Goal: Task Accomplishment & Management: Manage account settings

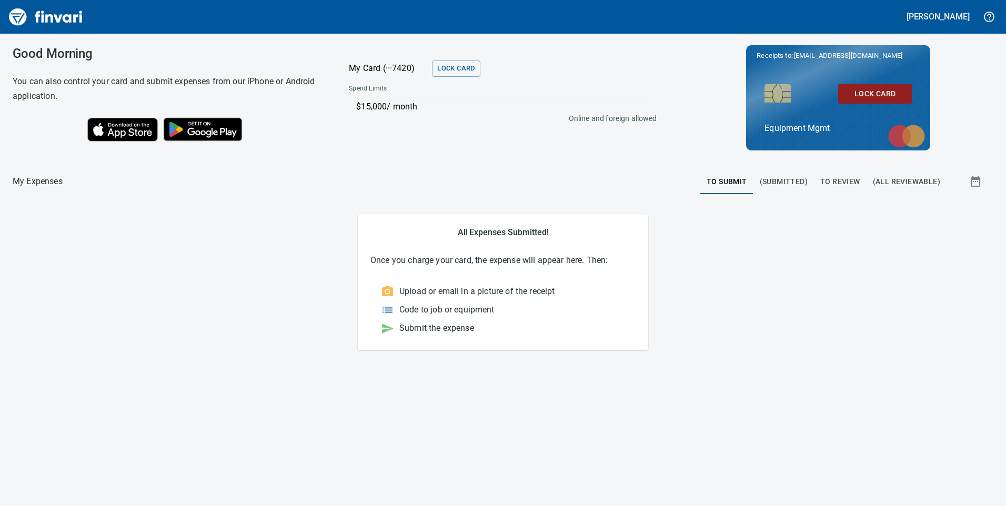
click at [833, 185] on span "To Review" at bounding box center [840, 181] width 40 height 13
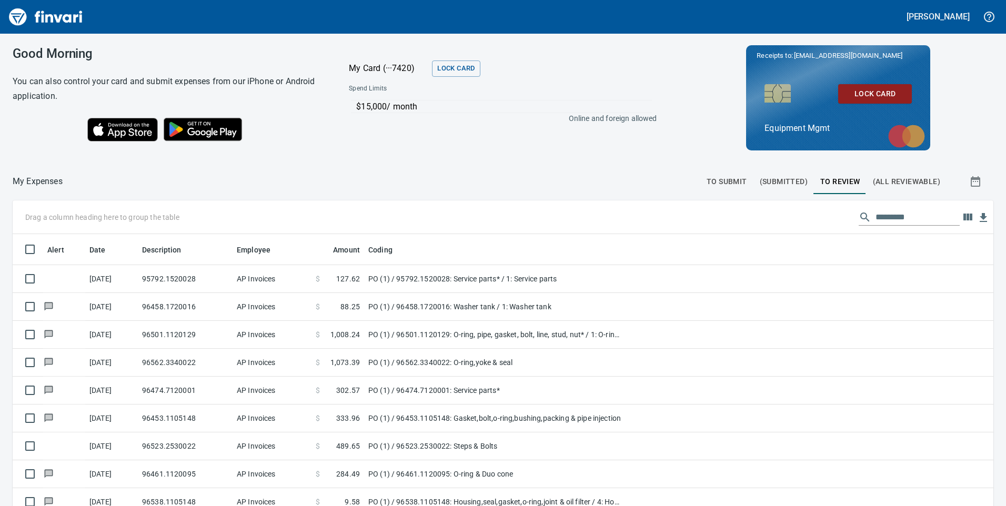
scroll to position [383, 957]
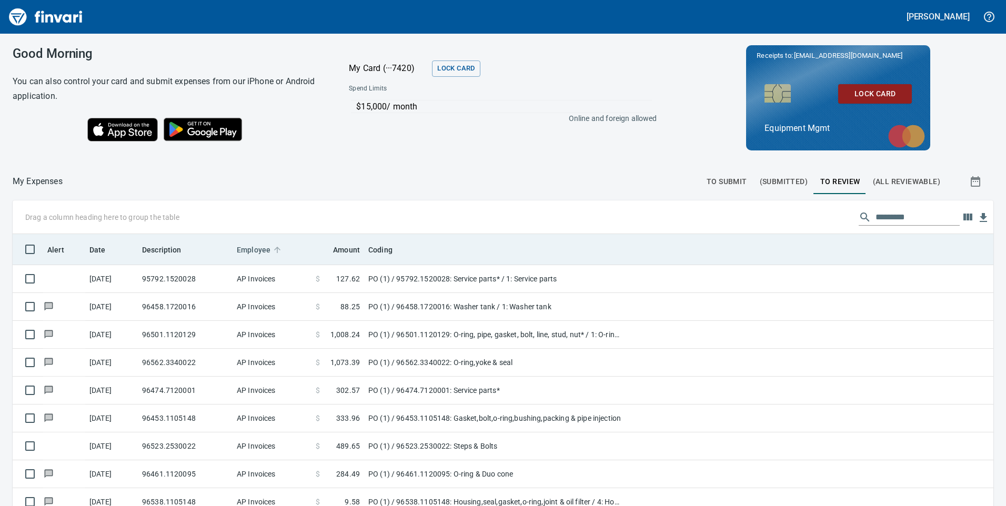
click at [282, 250] on span "Employee" at bounding box center [260, 250] width 47 height 13
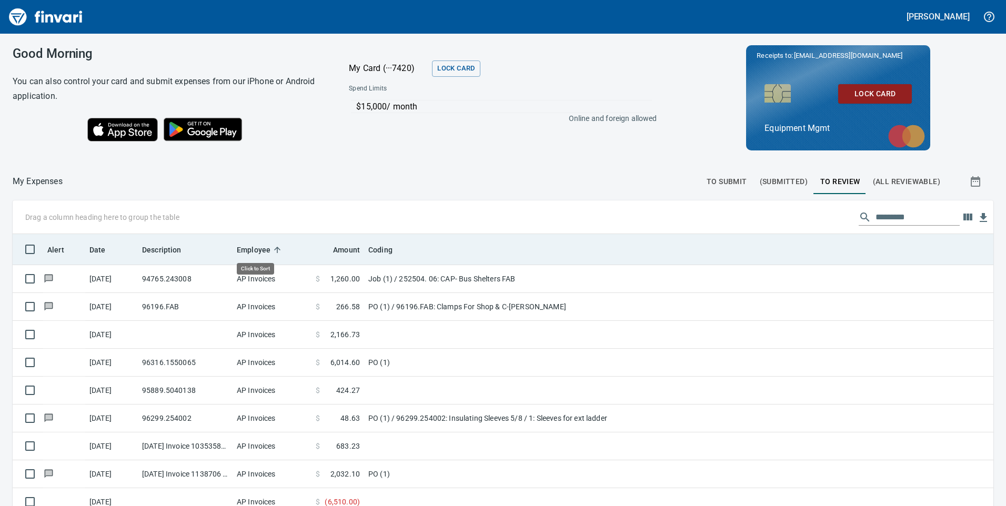
click at [275, 249] on icon at bounding box center [277, 249] width 9 height 9
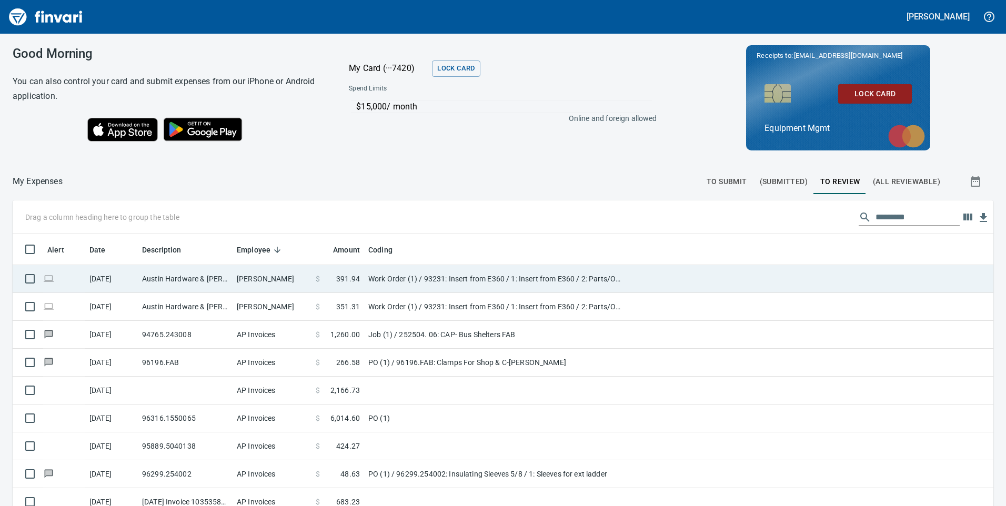
click at [383, 275] on td "Work Order (1) / 93231: Insert from E360 / 1: Insert from E360 / 2: Parts/Other" at bounding box center [495, 279] width 263 height 28
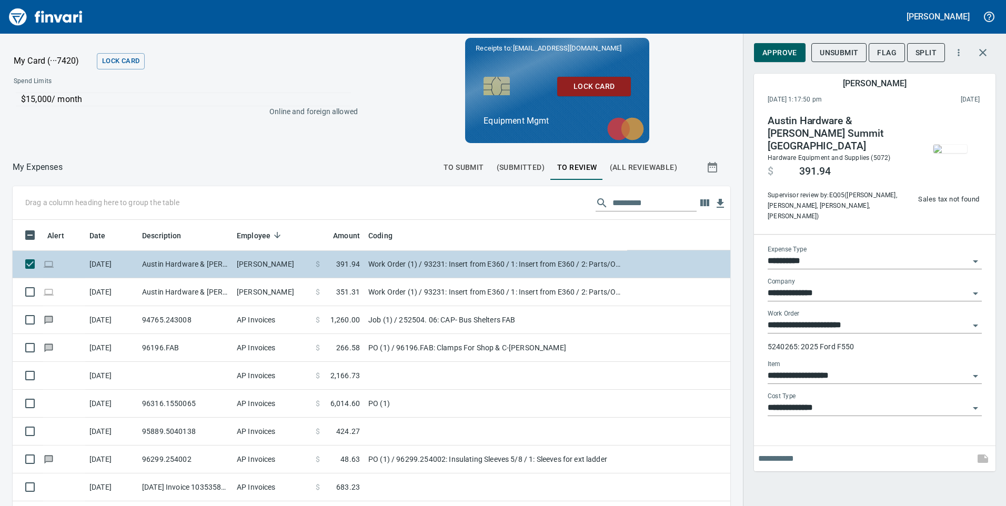
scroll to position [383, 694]
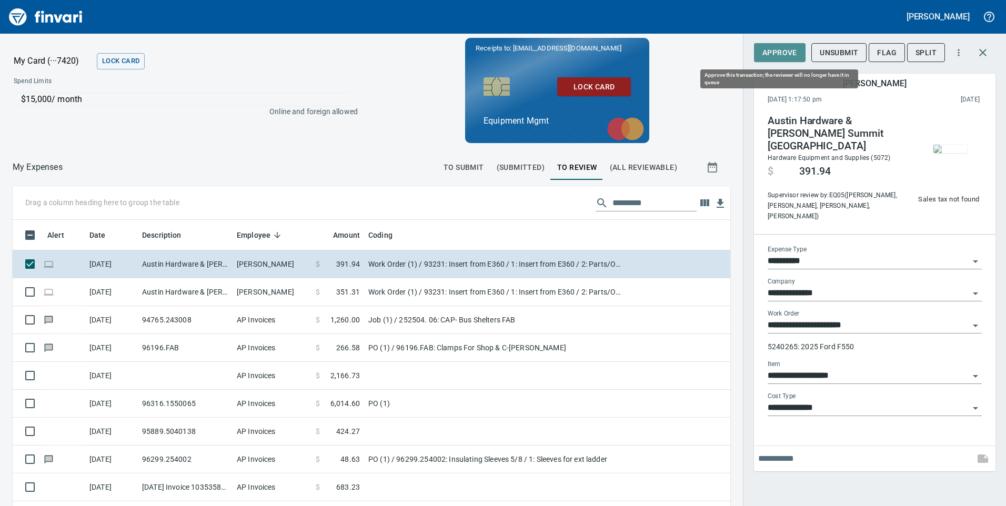
click at [769, 46] on span "Approve" at bounding box center [779, 52] width 35 height 13
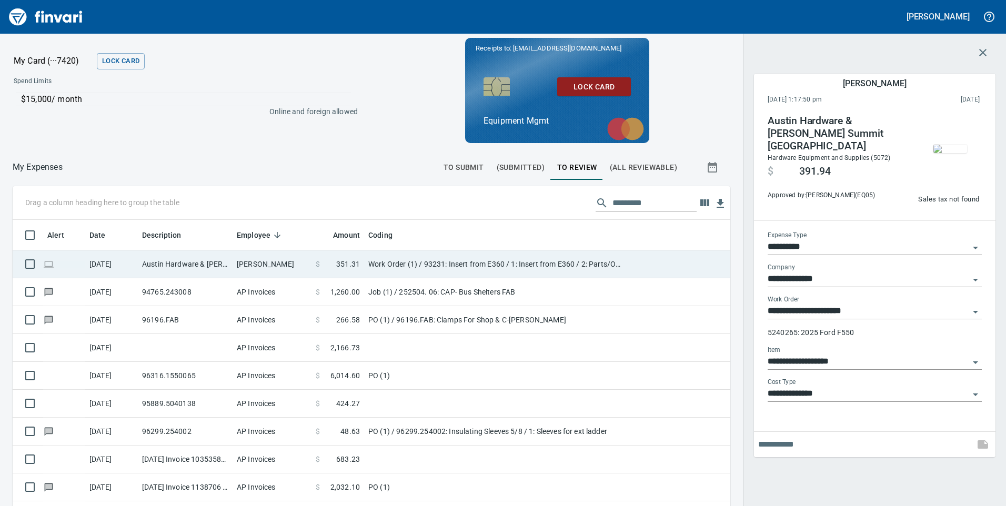
click at [317, 265] on span "$" at bounding box center [318, 264] width 4 height 11
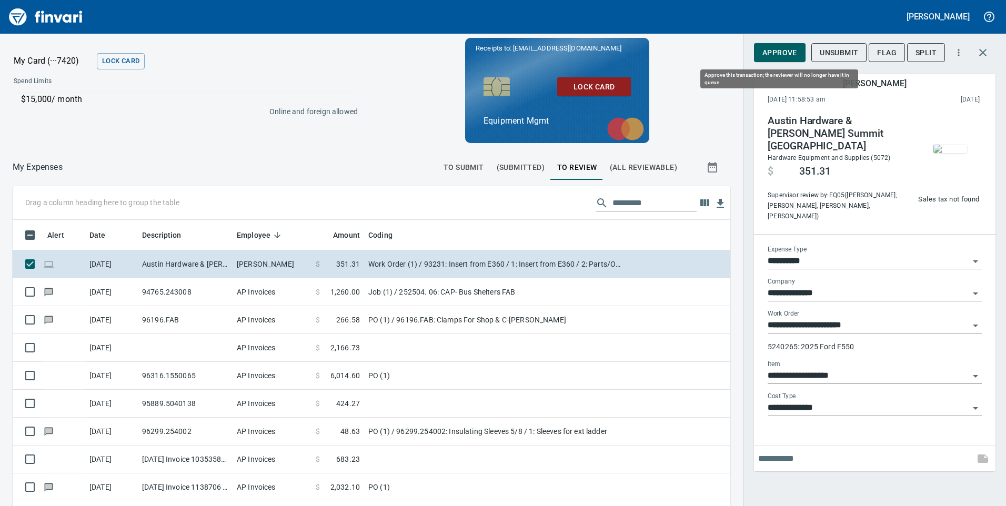
click at [780, 59] on button "Approve" at bounding box center [780, 52] width 52 height 19
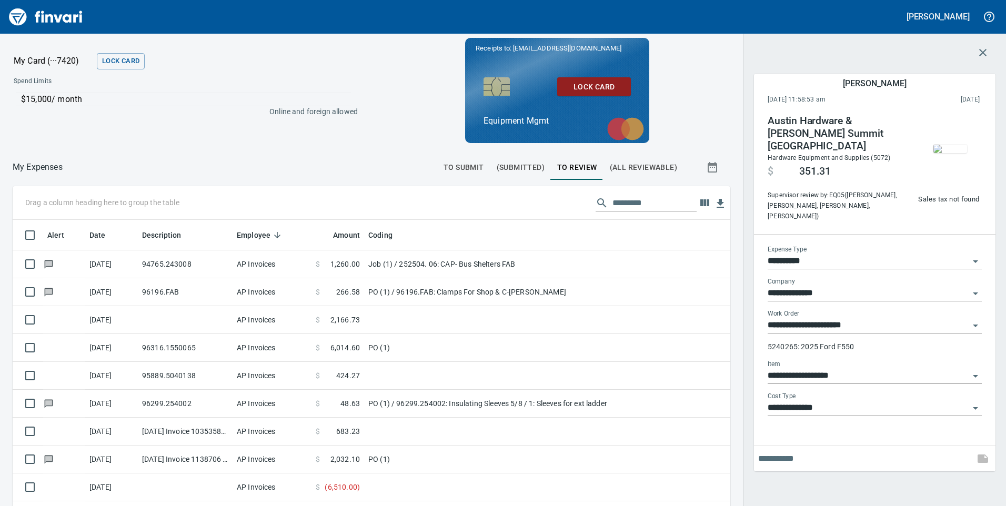
scroll to position [383, 694]
